Goal: Information Seeking & Learning: Learn about a topic

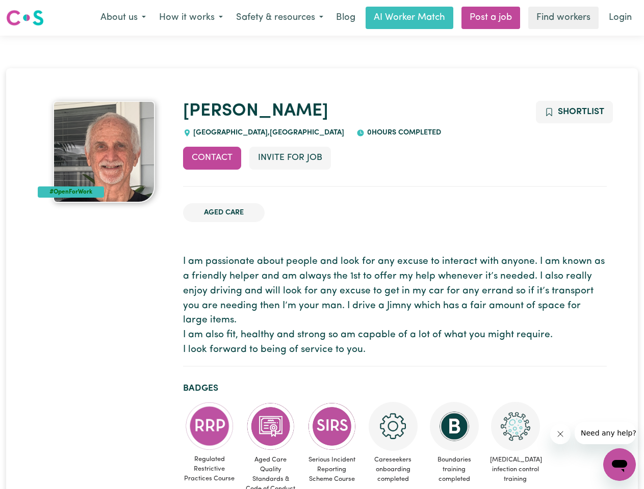
click at [123, 18] on button "About us" at bounding box center [123, 17] width 59 height 21
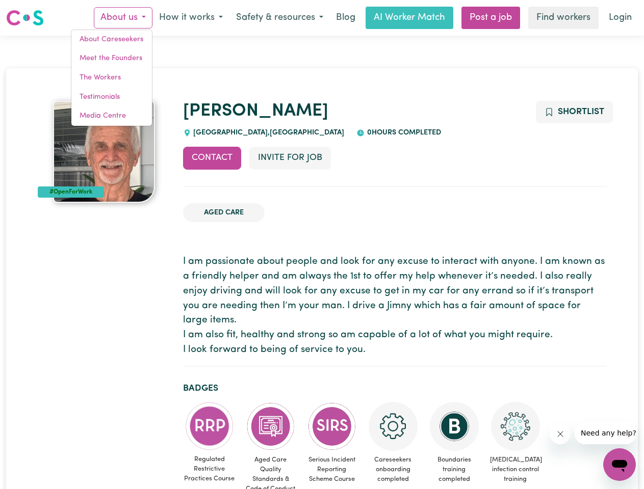
click at [190, 18] on button "How it works" at bounding box center [190, 17] width 77 height 21
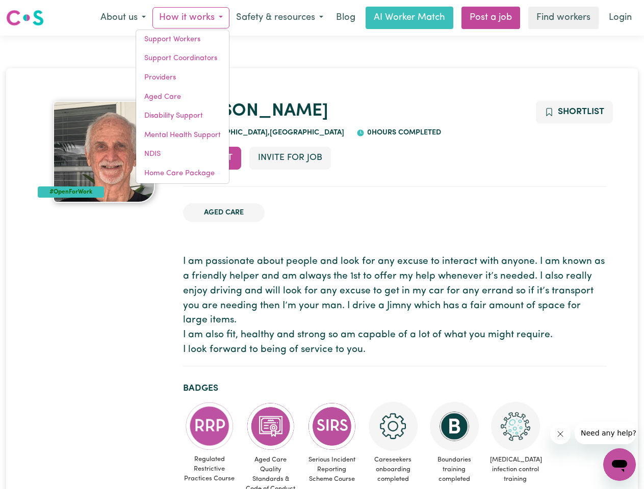
click at [279, 18] on button "Safety & resources" at bounding box center [279, 17] width 100 height 21
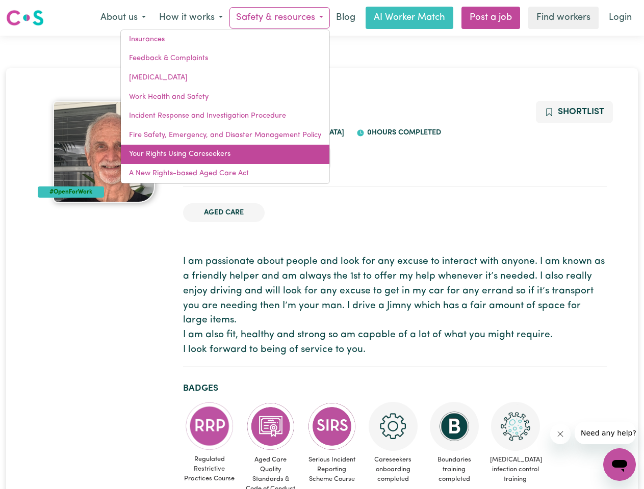
click at [212, 158] on link "Your Rights Using Careseekers" at bounding box center [225, 154] width 209 height 19
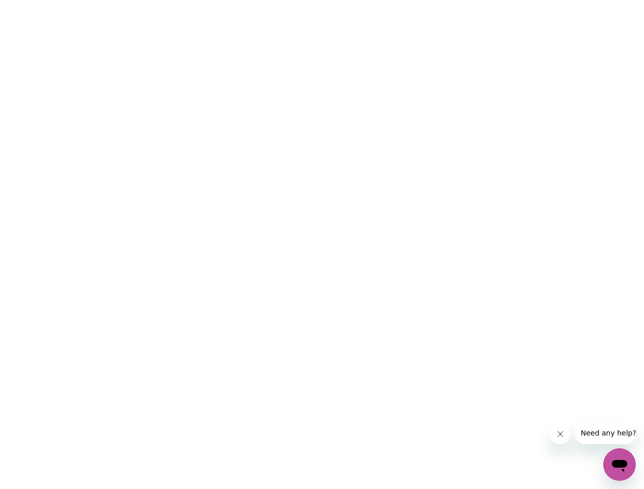
click at [290, 0] on html at bounding box center [322, 0] width 644 height 0
click at [574, 0] on html at bounding box center [322, 0] width 644 height 0
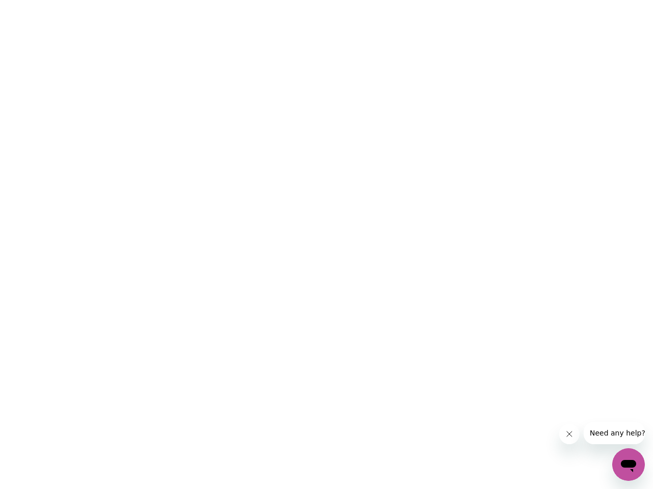
click at [210, 0] on html at bounding box center [326, 0] width 653 height 0
click at [271, 0] on html at bounding box center [326, 0] width 653 height 0
